Goal: Find specific page/section: Find specific page/section

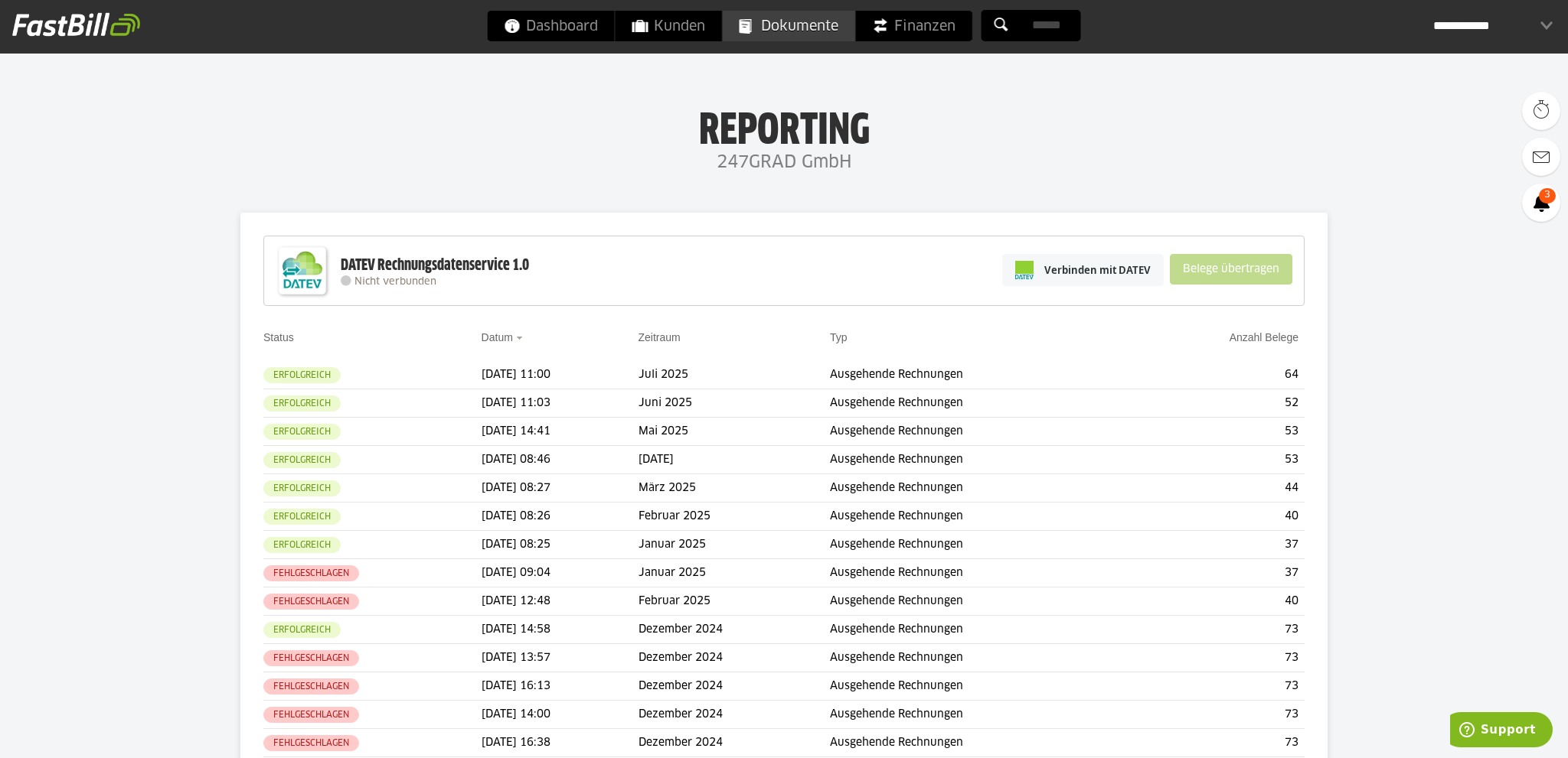
click at [790, 22] on span "Dokumente" at bounding box center [789, 26] width 99 height 30
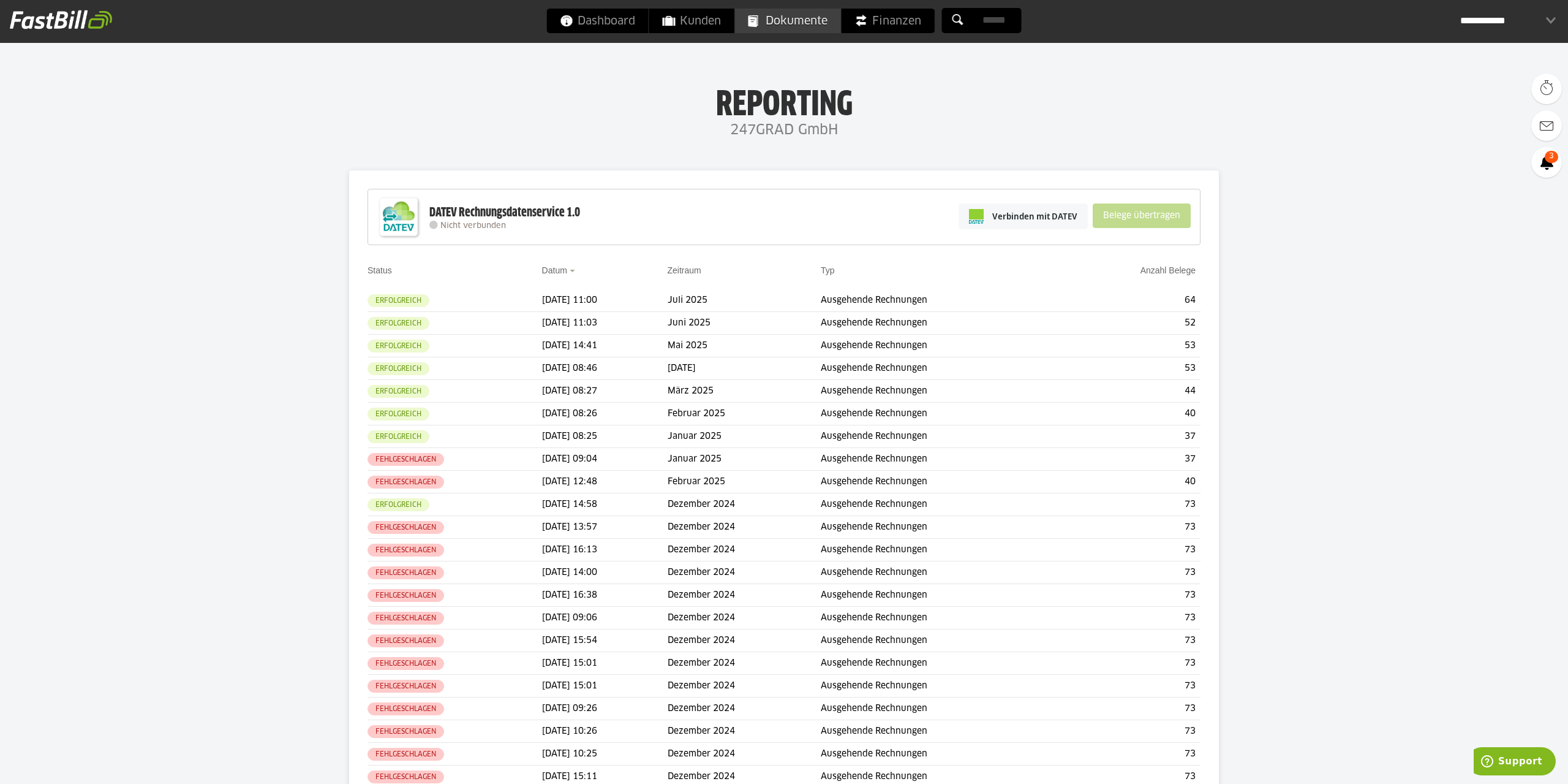
click at [784, 26] on span "Dokumente" at bounding box center [788, 20] width 79 height 24
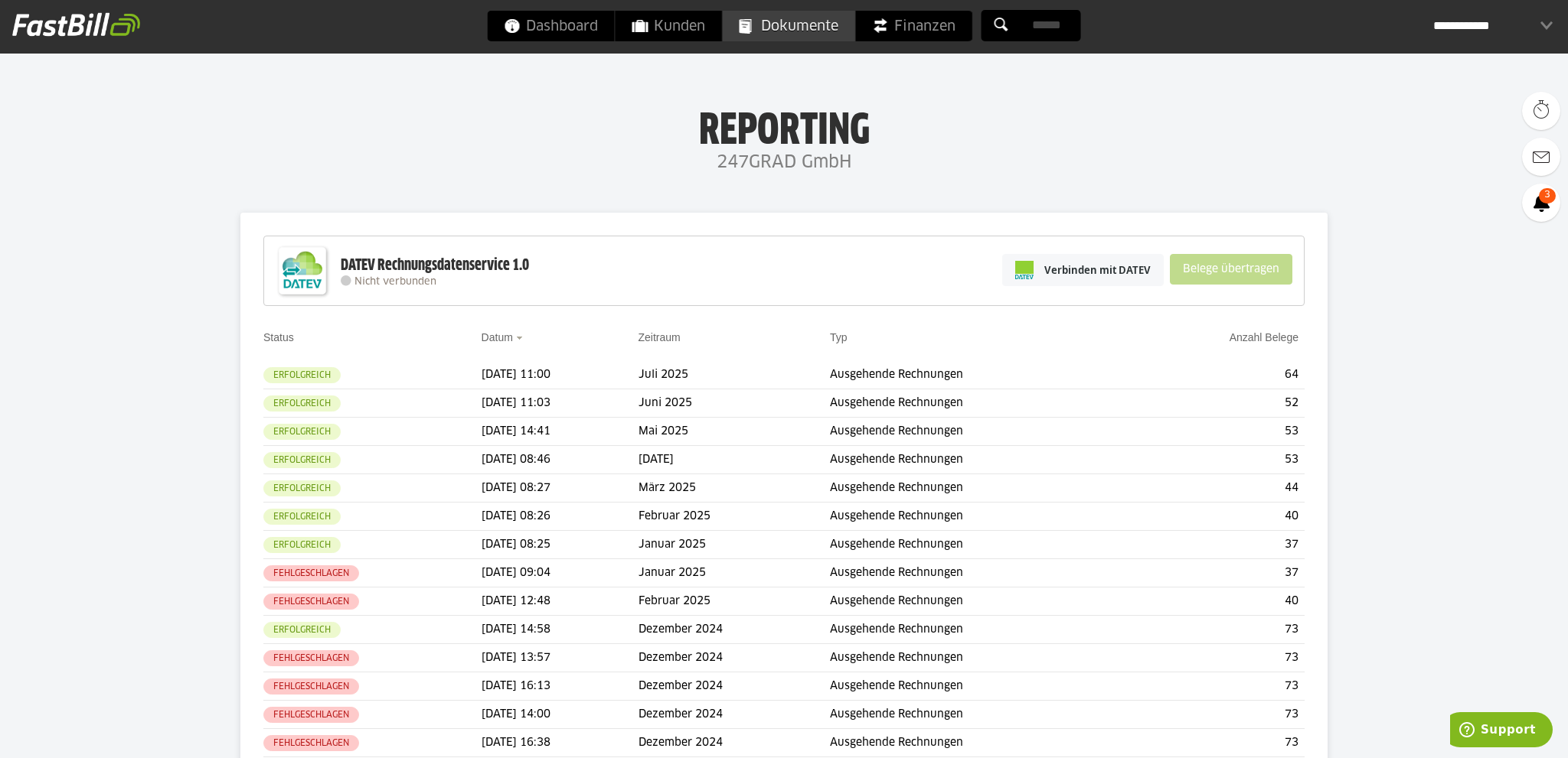
click at [800, 14] on span "Dokumente" at bounding box center [789, 26] width 99 height 30
